Goal: Transaction & Acquisition: Purchase product/service

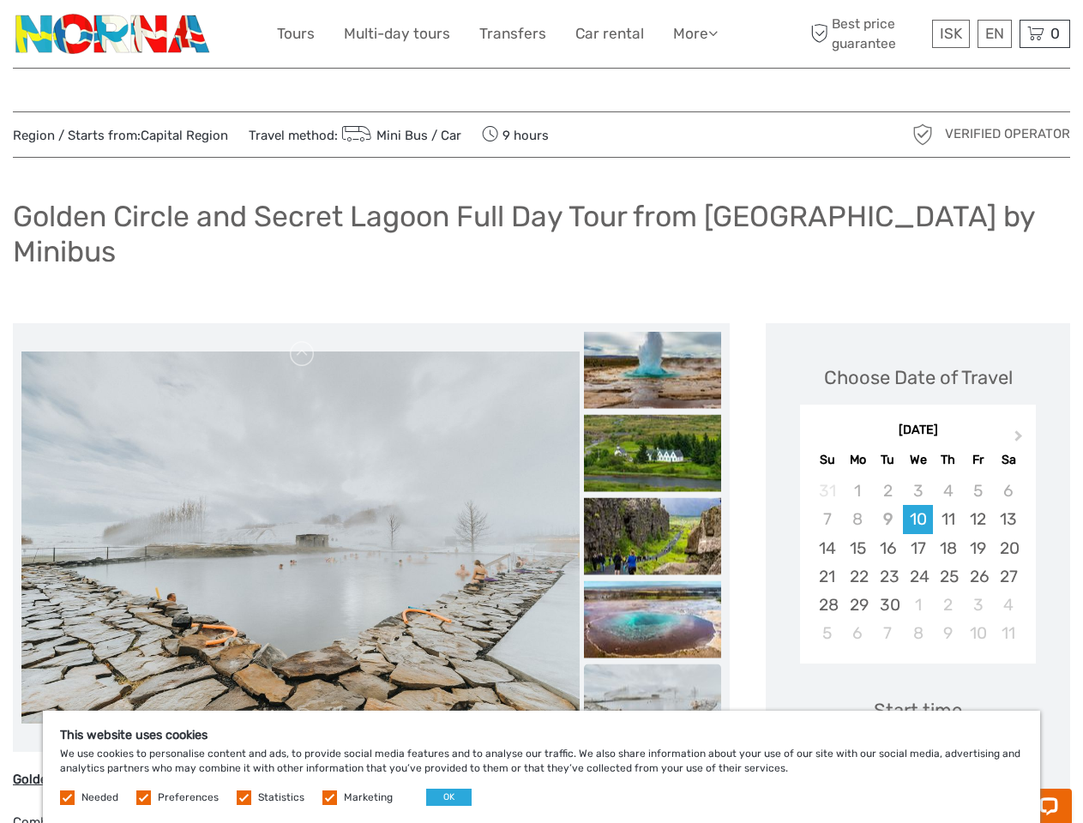
click at [694, 33] on link "More" at bounding box center [695, 33] width 45 height 25
click at [714, 33] on icon at bounding box center [712, 33] width 9 height 15
click at [950, 33] on span "ISK" at bounding box center [951, 33] width 22 height 17
click at [994, 33] on div "EN English Español Deutsch" at bounding box center [994, 34] width 34 height 28
click at [1044, 33] on div "0 Items Total 0 ISK Checkout The shopping cart is empty." at bounding box center [1044, 34] width 51 height 28
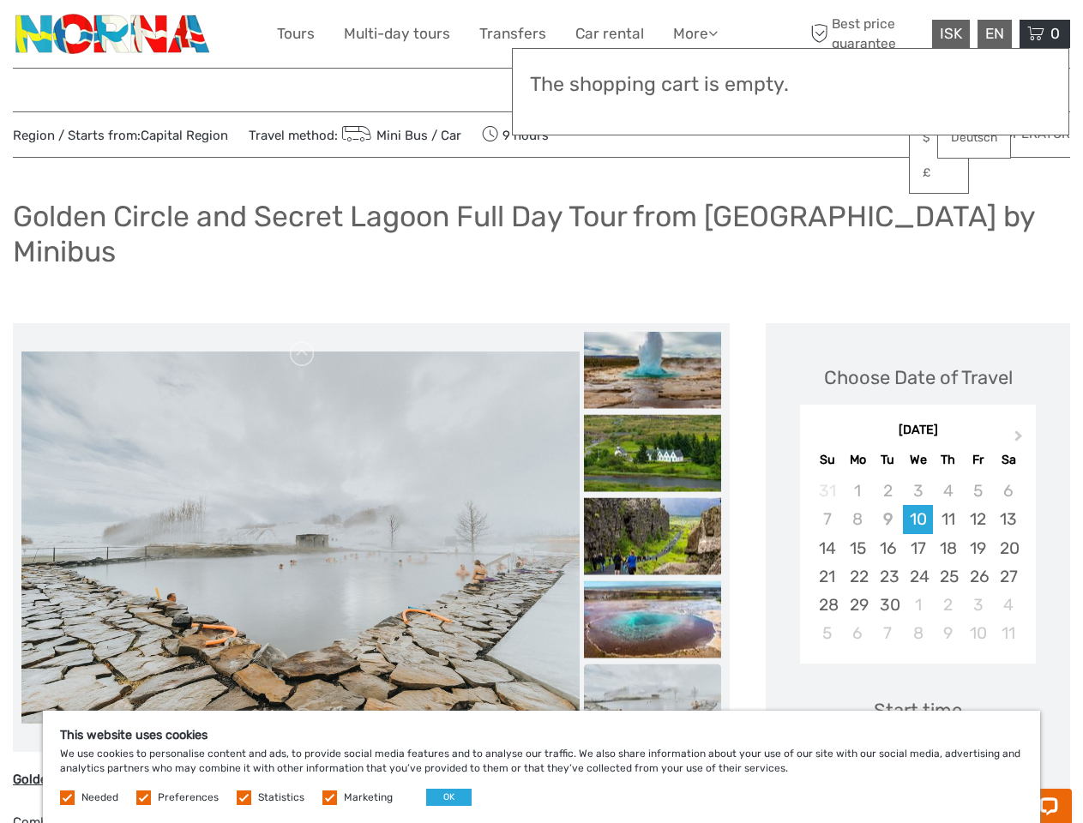
click at [300, 503] on img at bounding box center [300, 538] width 558 height 372
click at [303, 340] on link at bounding box center [302, 353] width 27 height 27
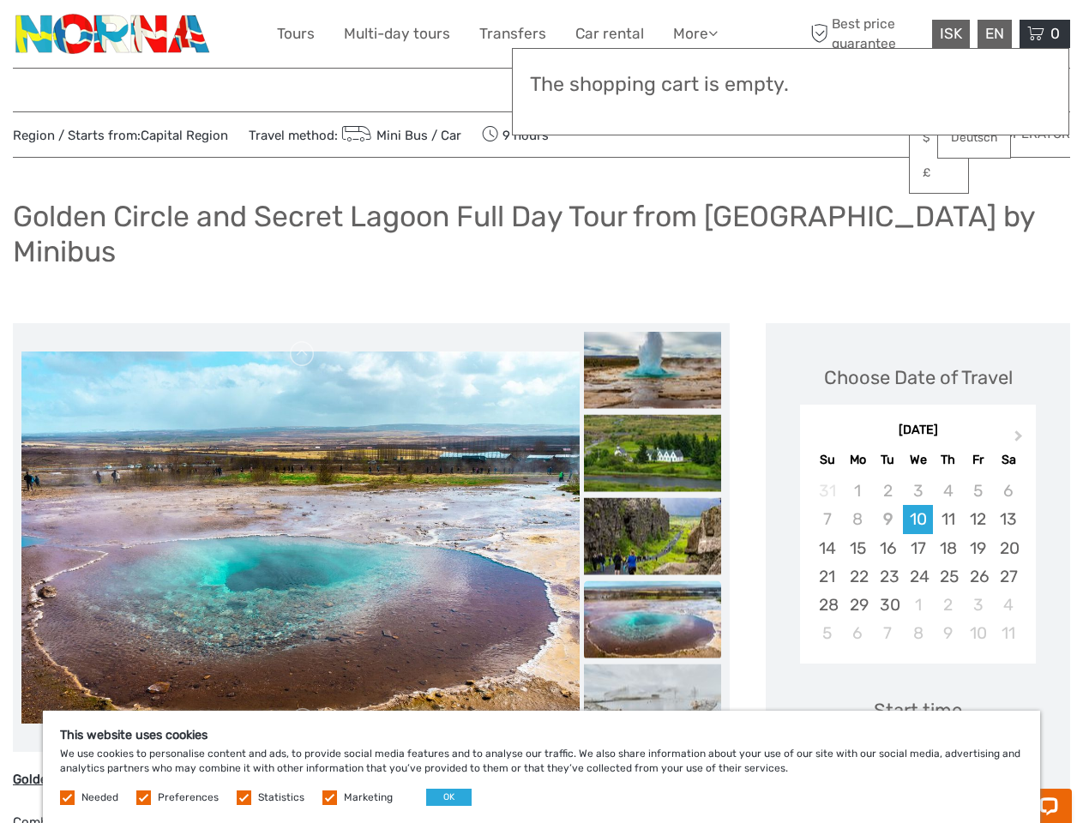
click at [303, 707] on link at bounding box center [302, 720] width 27 height 27
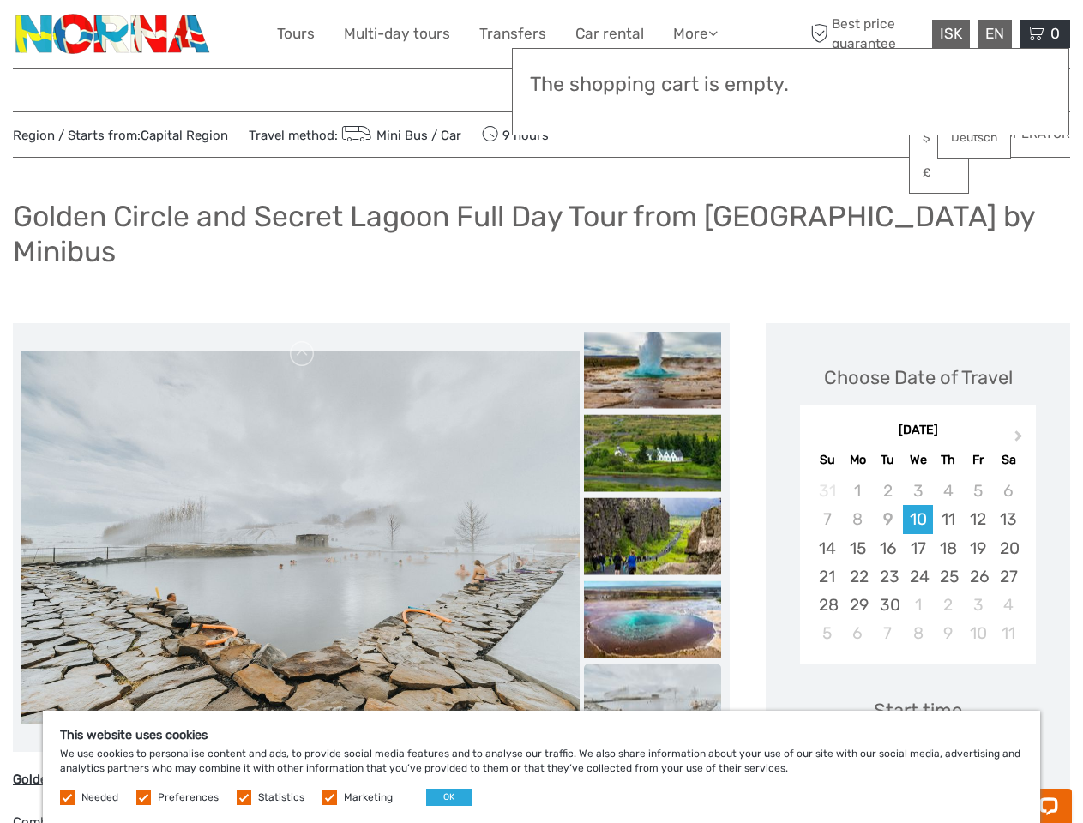
click at [652, 87] on h3 "The shopping cart is empty." at bounding box center [790, 85] width 521 height 24
click at [652, 86] on h3 "The shopping cart is empty." at bounding box center [790, 85] width 521 height 24
